Goal: Information Seeking & Learning: Learn about a topic

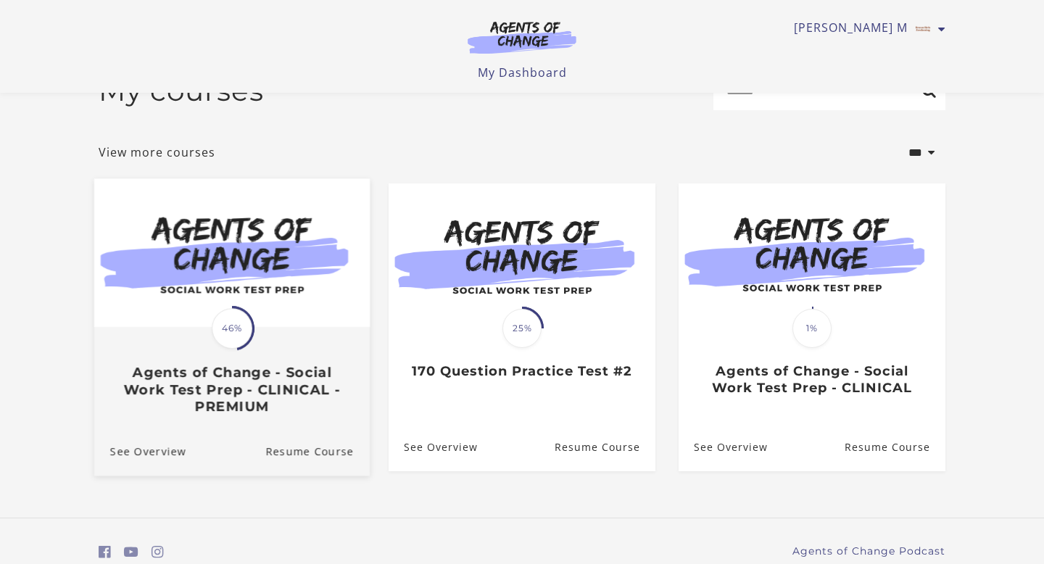
scroll to position [103, 0]
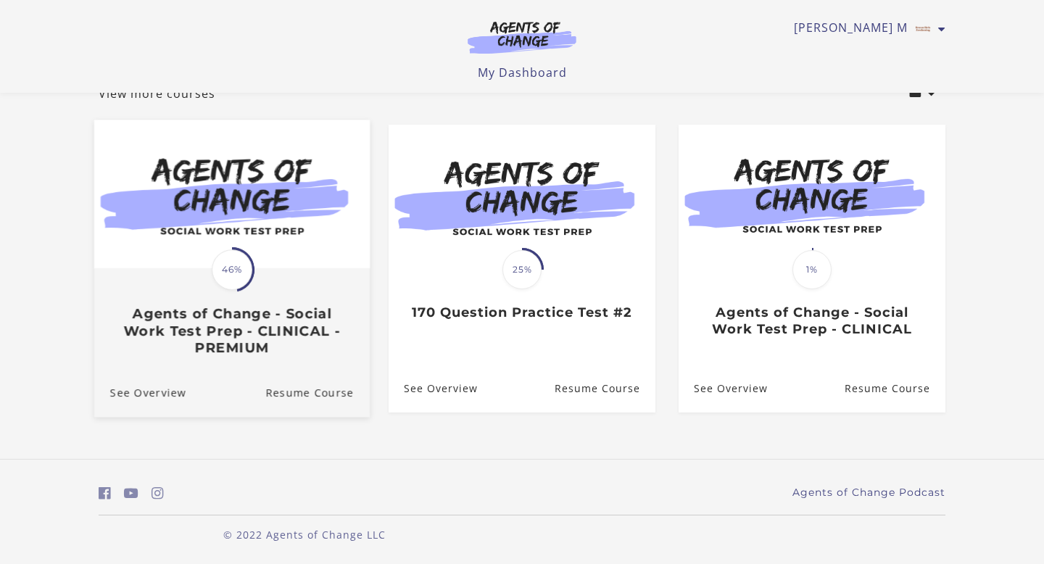
click at [284, 223] on img at bounding box center [232, 194] width 276 height 149
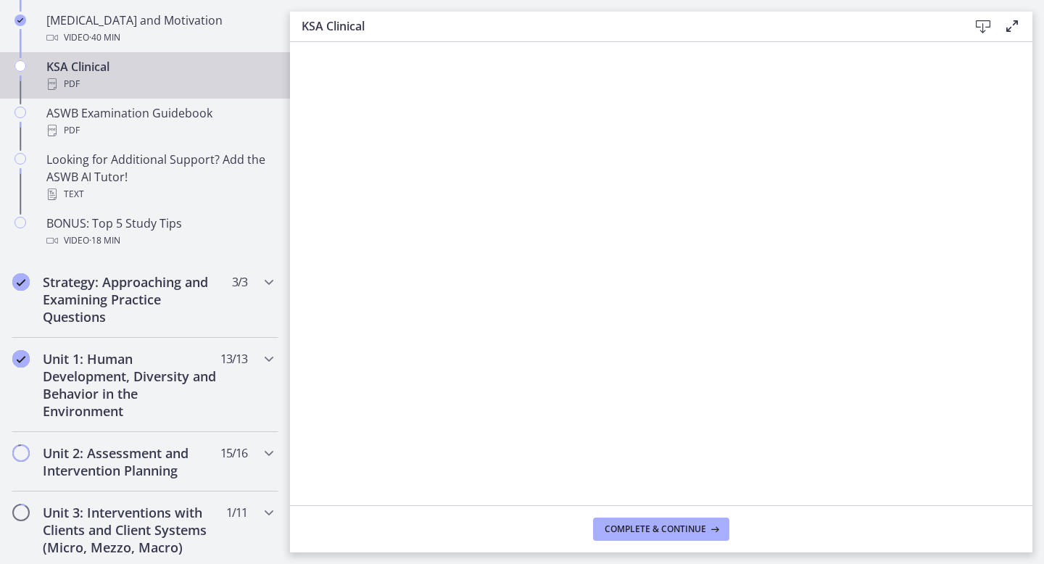
scroll to position [648, 0]
click at [207, 384] on h2 "Unit 1: Human Development, Diversity and Behavior in the Environment" at bounding box center [131, 386] width 177 height 70
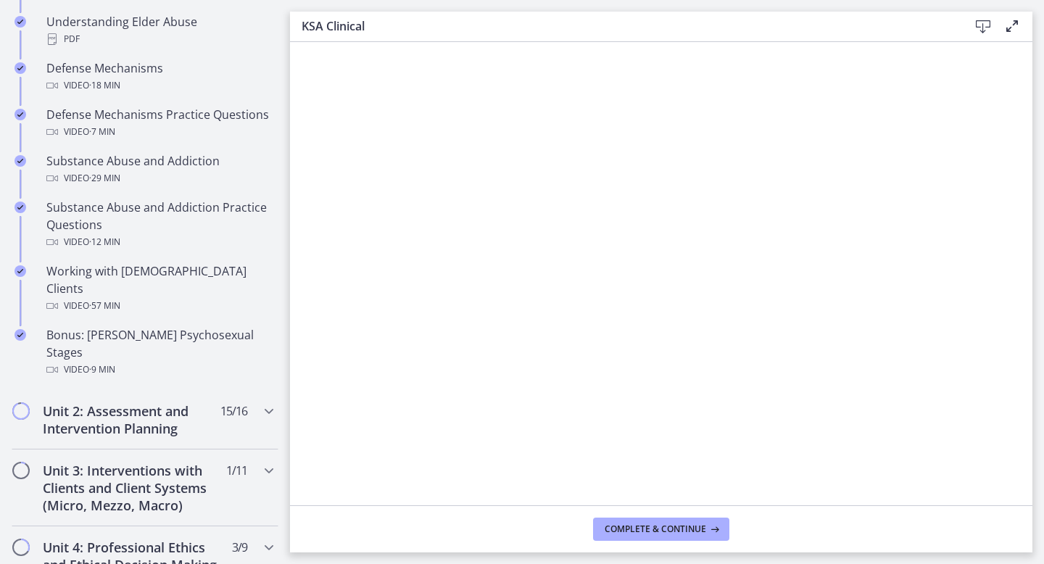
scroll to position [874, 0]
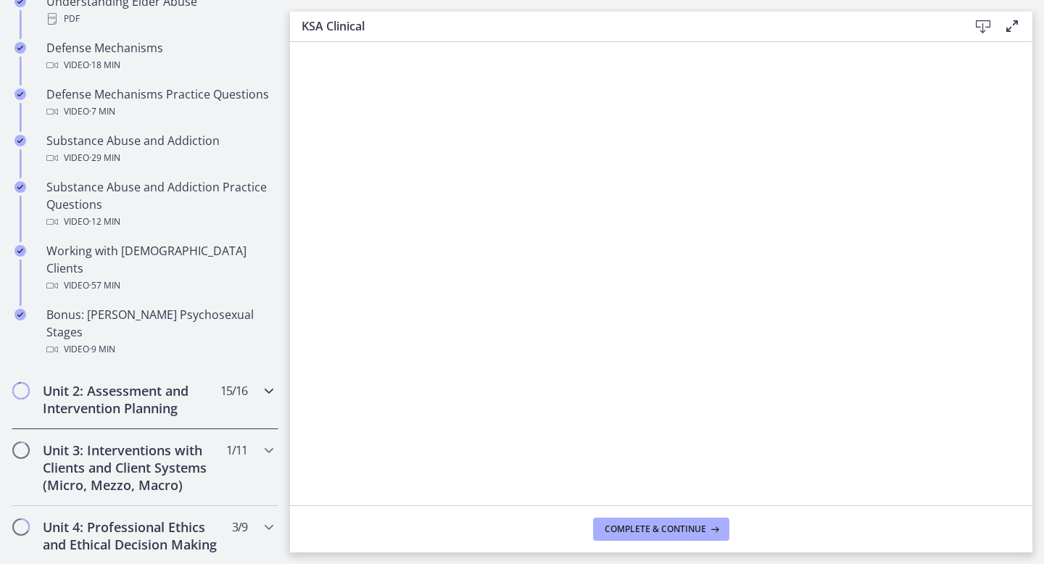
click at [216, 382] on h2 "Unit 2: Assessment and Intervention Planning" at bounding box center [131, 399] width 177 height 35
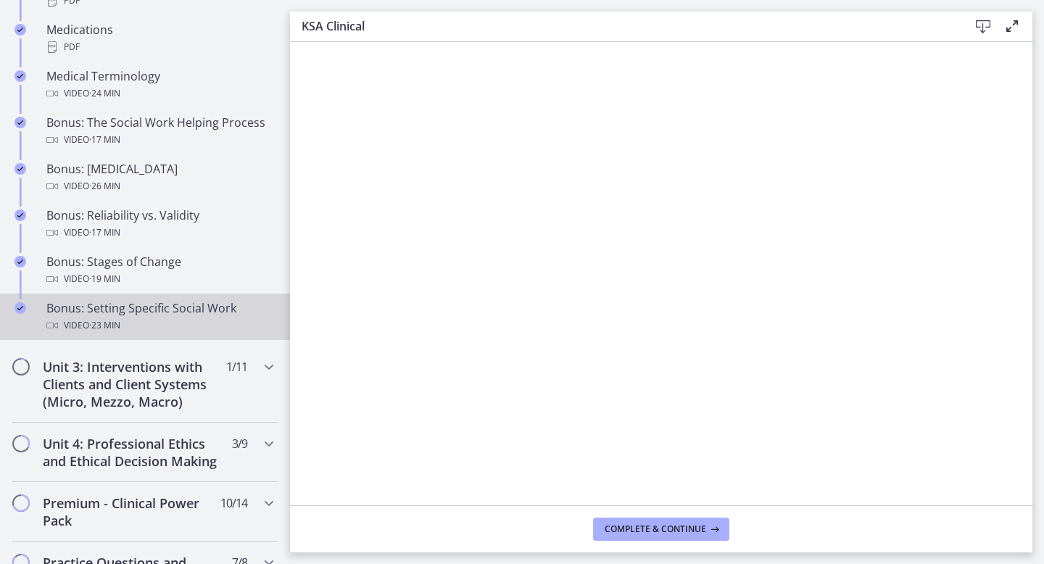
scroll to position [1150, 0]
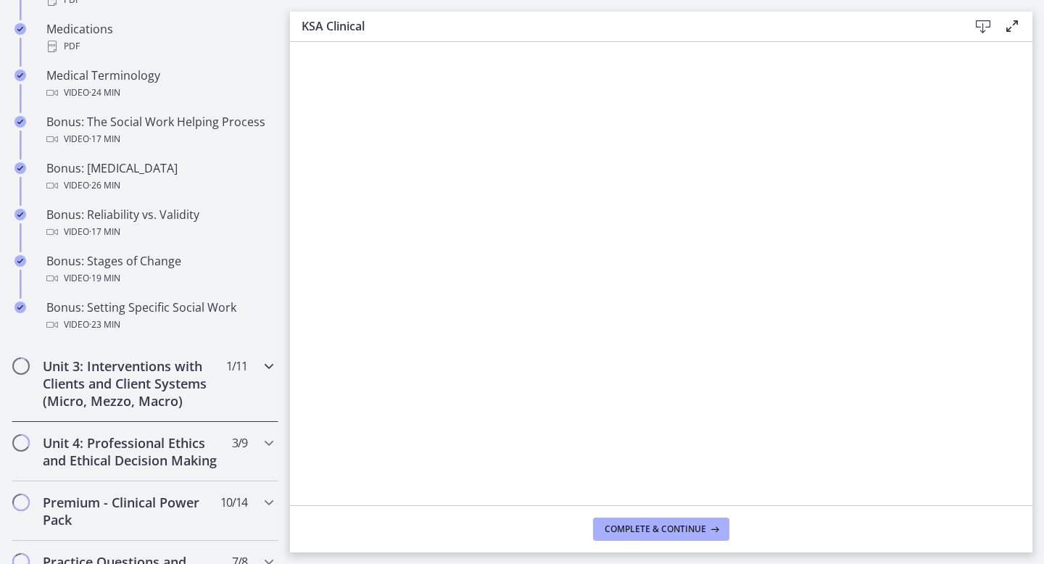
click at [220, 381] on div "Unit 3: Interventions with Clients and Client Systems (Micro, Mezzo, Macro) 1 /…" at bounding box center [145, 383] width 267 height 77
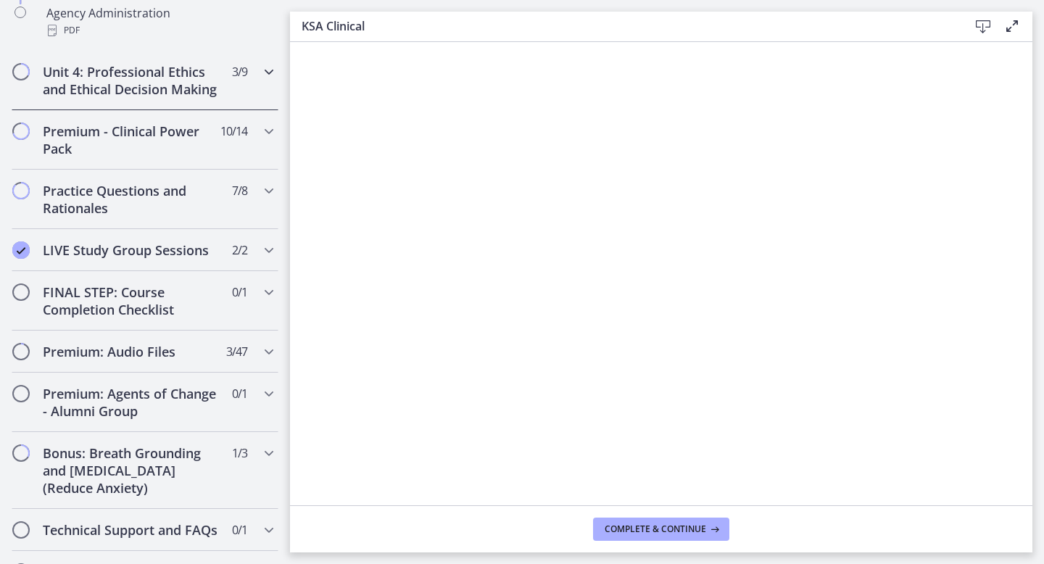
click at [224, 89] on div "Unit 4: Professional Ethics and Ethical Decision Making 3 / 9 Completed" at bounding box center [145, 80] width 267 height 59
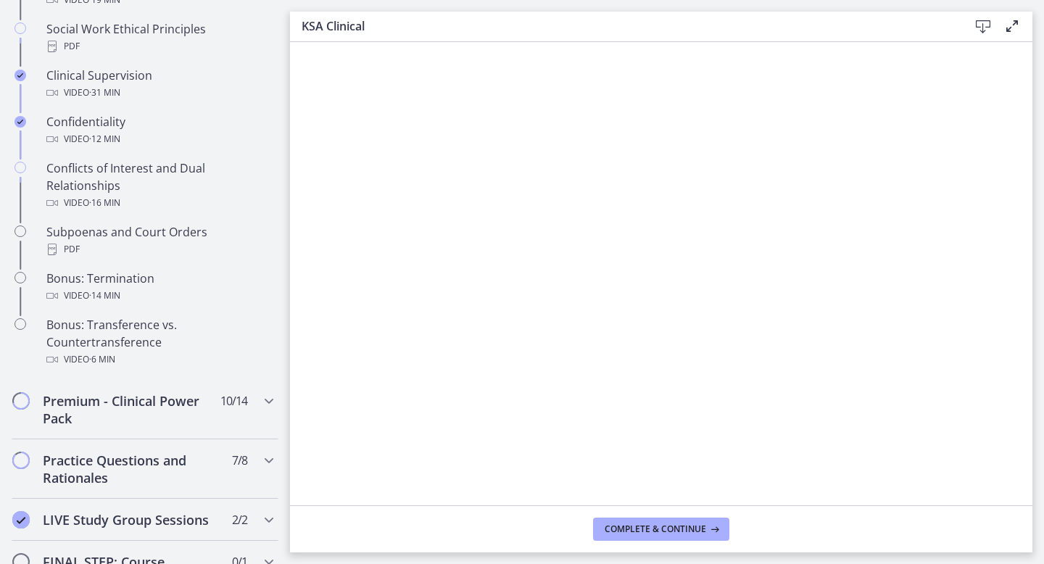
scroll to position [696, 0]
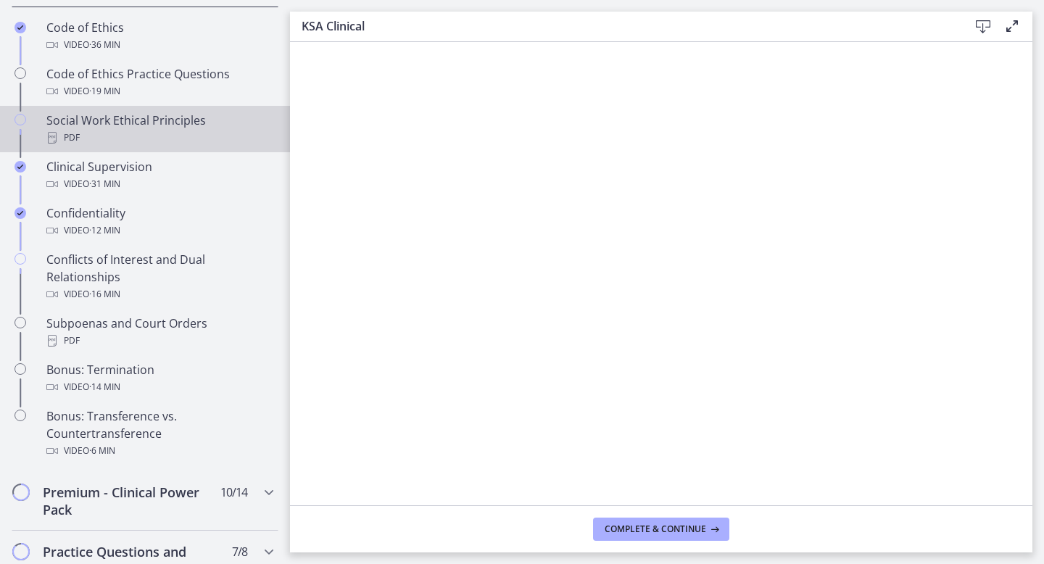
click at [205, 116] on div "Social Work Ethical Principles PDF" at bounding box center [159, 129] width 226 height 35
click at [698, 526] on span "Complete & continue" at bounding box center [656, 530] width 102 height 12
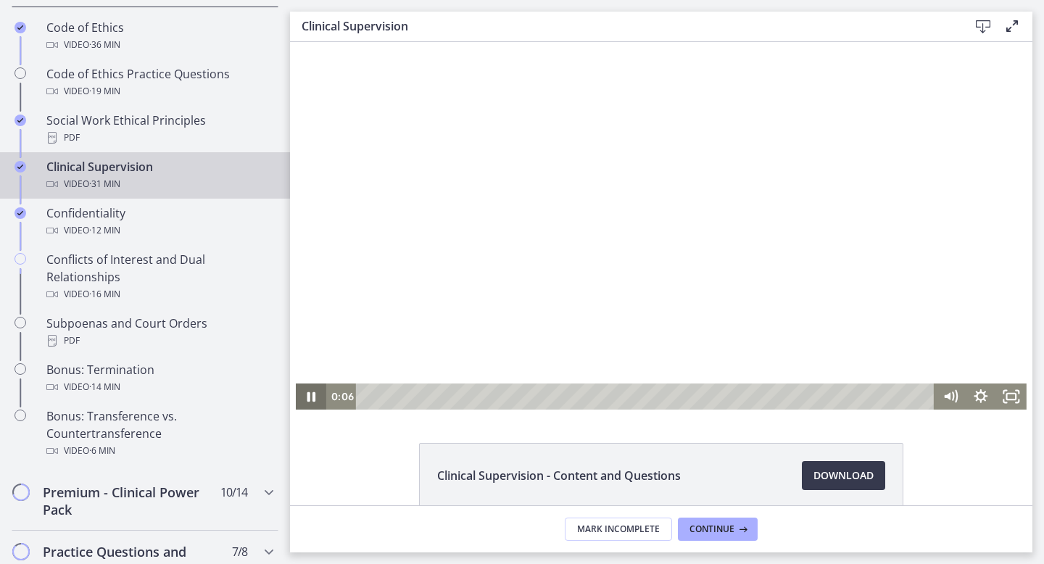
click at [306, 395] on icon "Pause" at bounding box center [311, 397] width 30 height 26
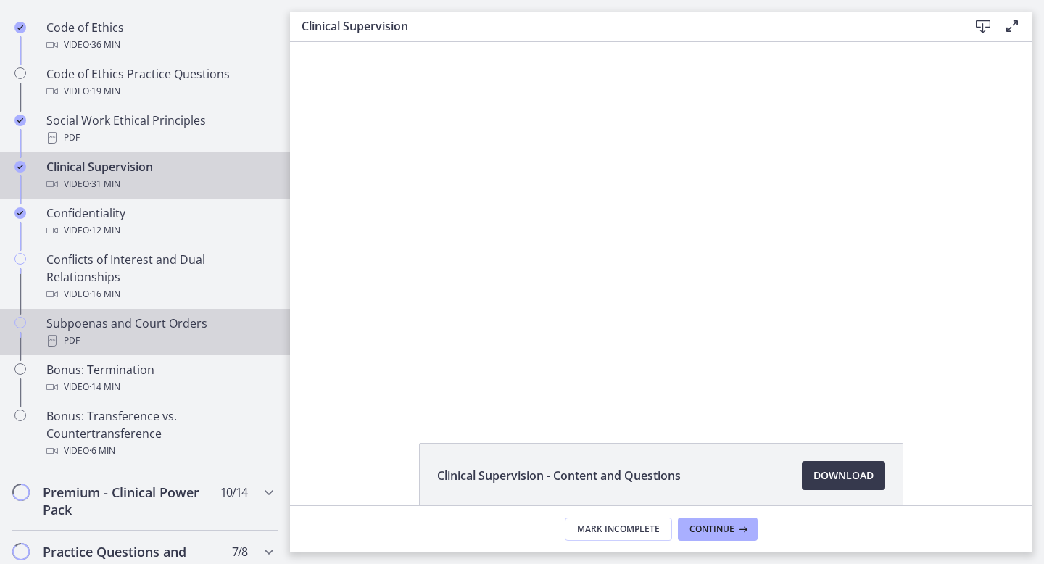
click at [142, 329] on div "Subpoenas and Court Orders PDF" at bounding box center [159, 332] width 226 height 35
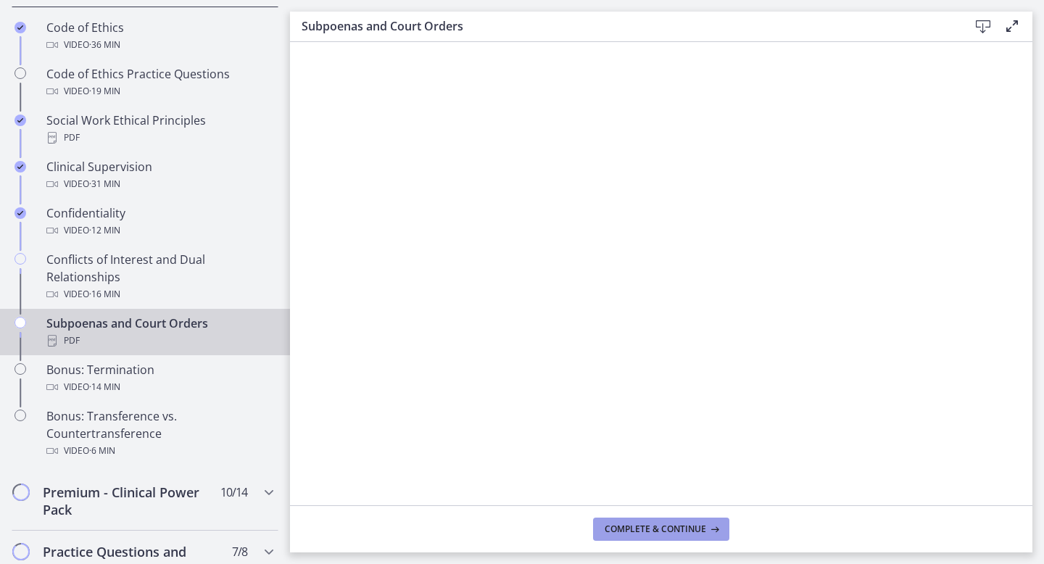
click at [648, 528] on span "Complete & continue" at bounding box center [656, 530] width 102 height 12
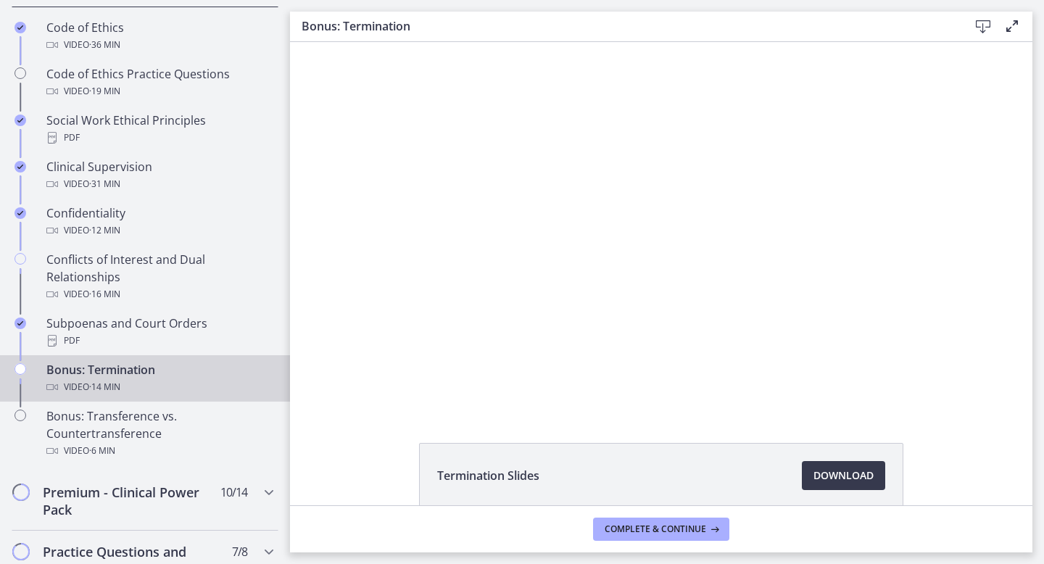
click at [154, 395] on link "Bonus: Termination Video · 14 min" at bounding box center [145, 378] width 290 height 46
click at [147, 372] on div "Bonus: Termination Video · 14 min" at bounding box center [159, 378] width 226 height 35
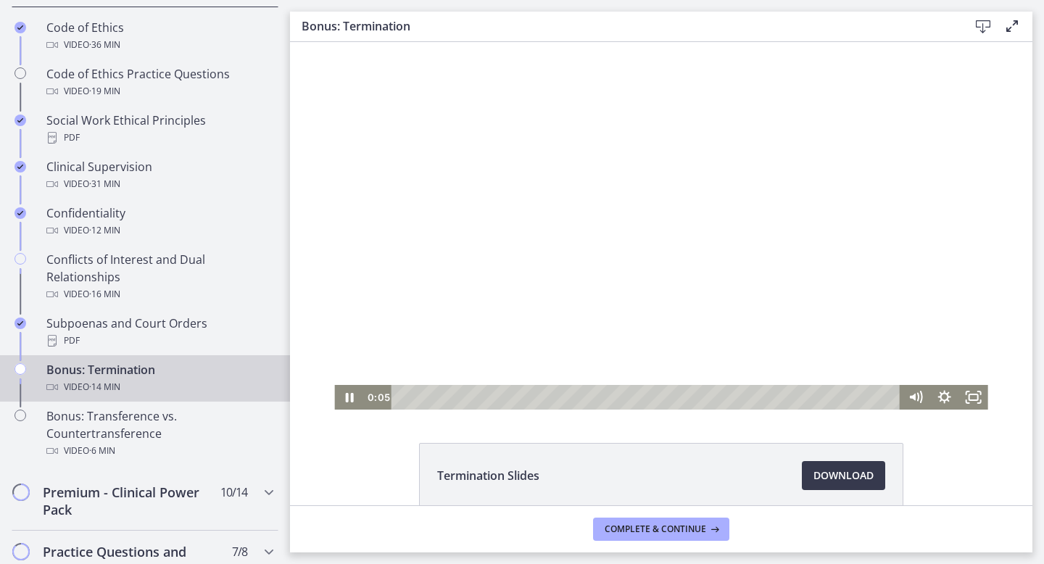
click at [503, 398] on div "Playbar" at bounding box center [649, 397] width 492 height 25
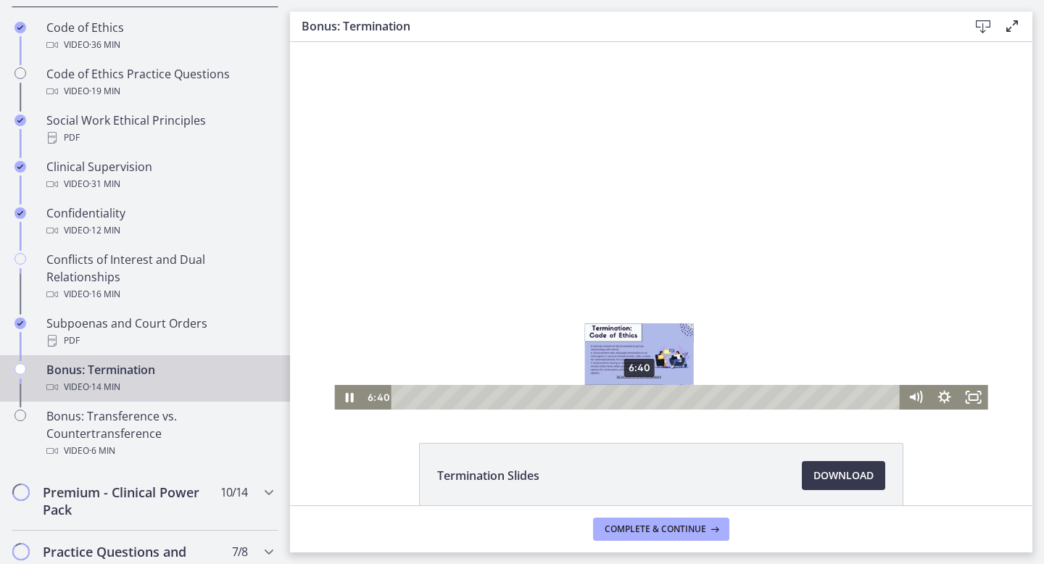
click at [640, 397] on div "6:40" at bounding box center [649, 397] width 492 height 25
click at [632, 395] on div "6:26" at bounding box center [649, 397] width 492 height 25
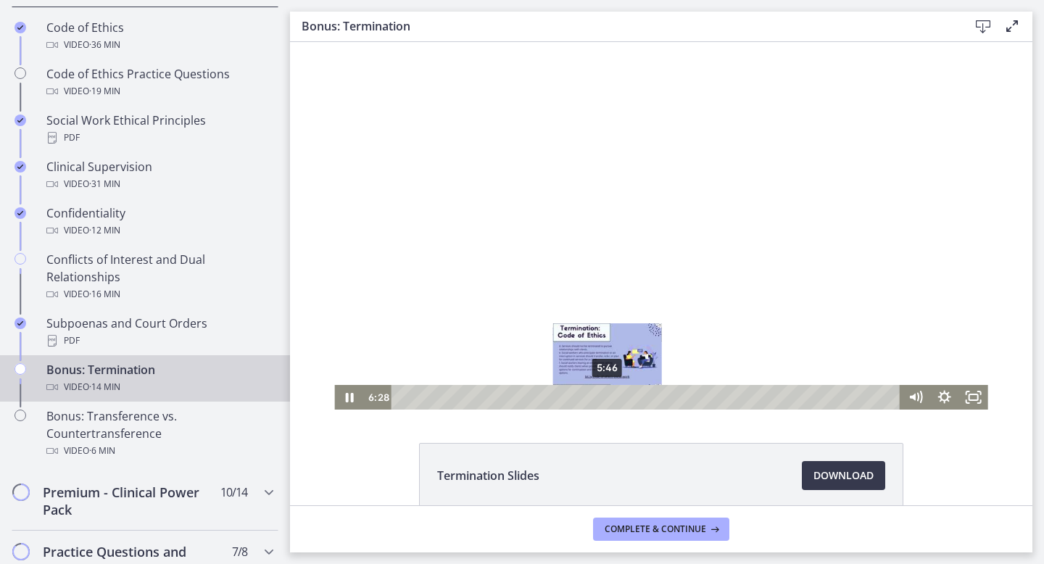
click at [607, 395] on div "5:46" at bounding box center [649, 397] width 492 height 25
click at [585, 395] on div "5:07" at bounding box center [649, 397] width 492 height 25
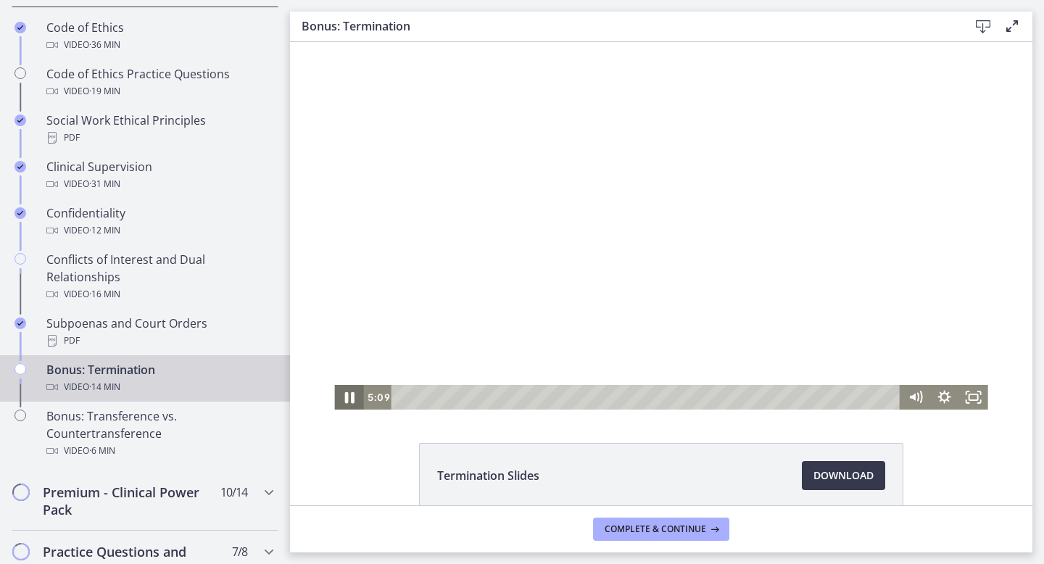
click at [346, 401] on icon "Pause" at bounding box center [349, 398] width 9 height 12
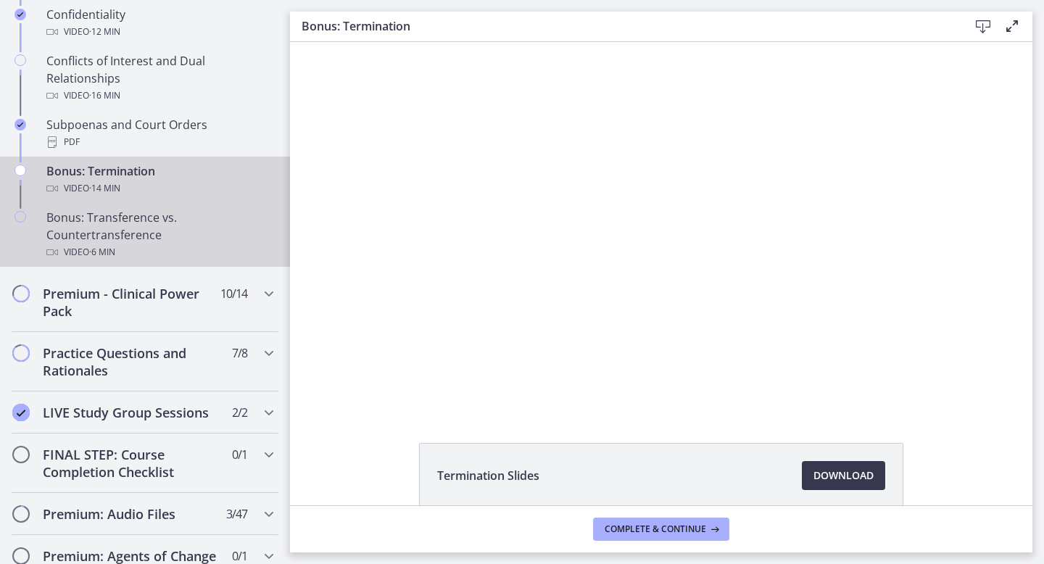
scroll to position [948, 0]
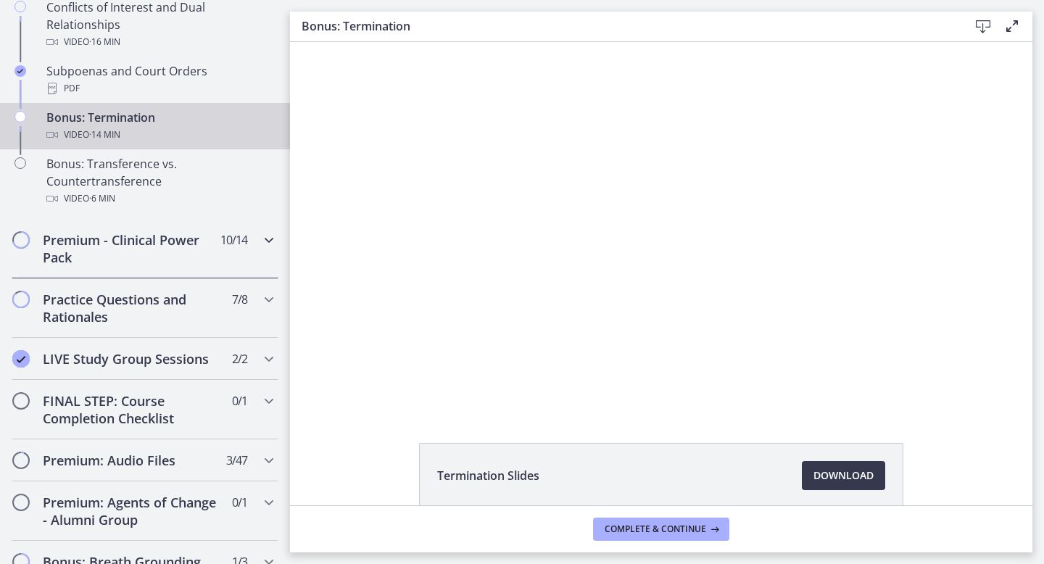
click at [231, 247] on span "10 / 14 Completed" at bounding box center [233, 239] width 27 height 17
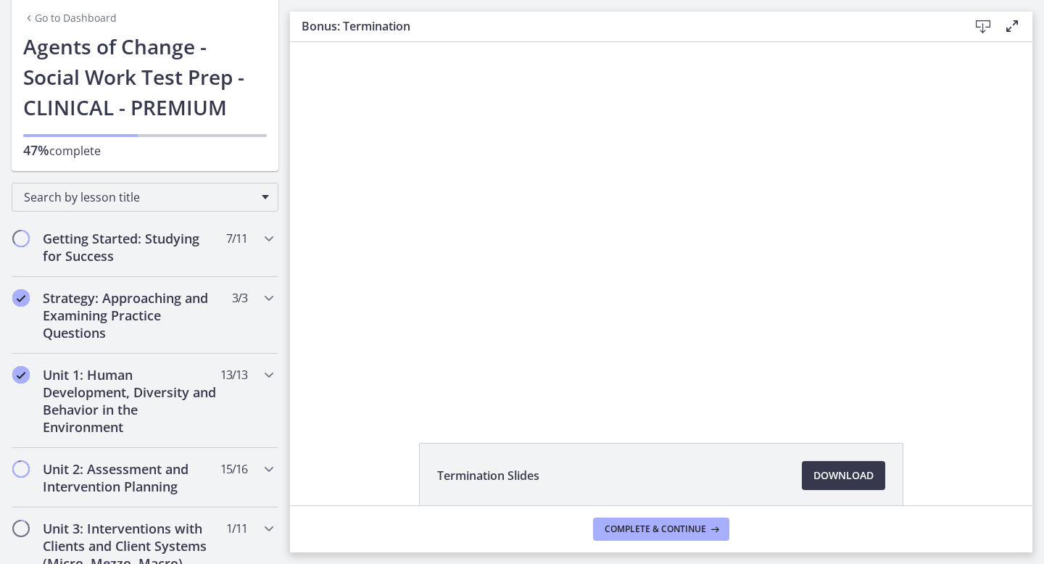
scroll to position [155, 0]
